Goal: Task Accomplishment & Management: Manage account settings

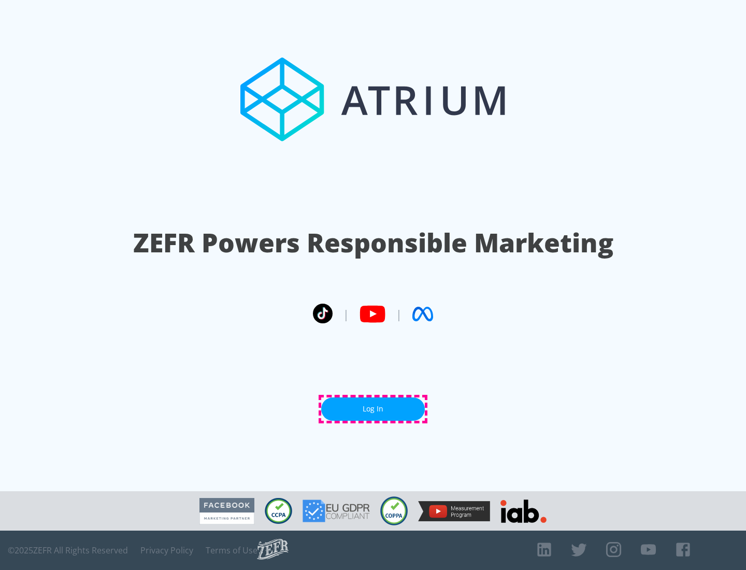
click at [373, 409] on link "Log In" at bounding box center [373, 408] width 104 height 23
